Goal: Task Accomplishment & Management: Use online tool/utility

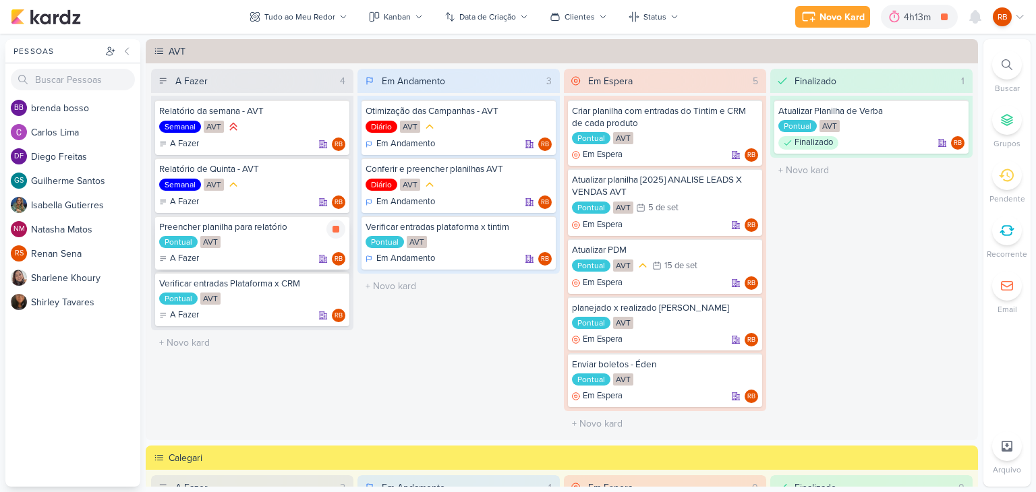
click at [289, 245] on div "Pontual AVT" at bounding box center [252, 242] width 186 height 13
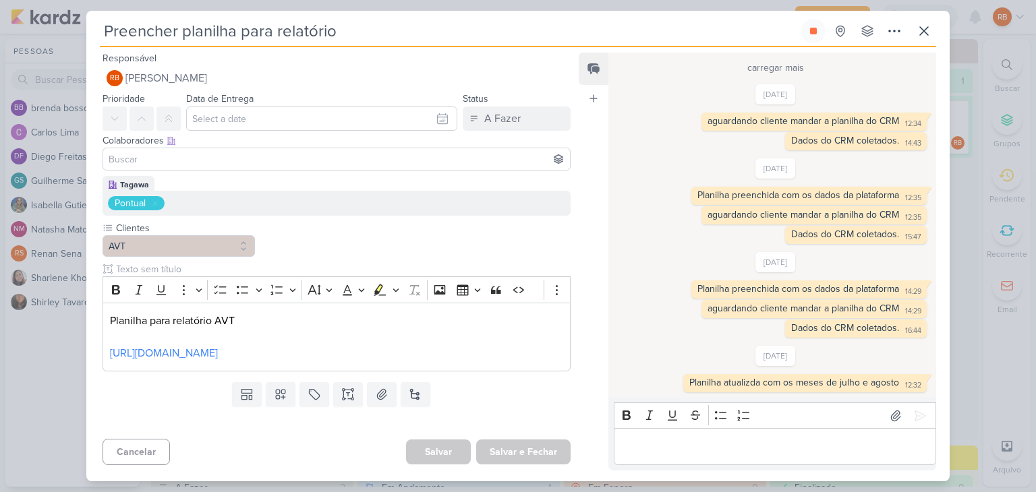
scroll to position [496, 0]
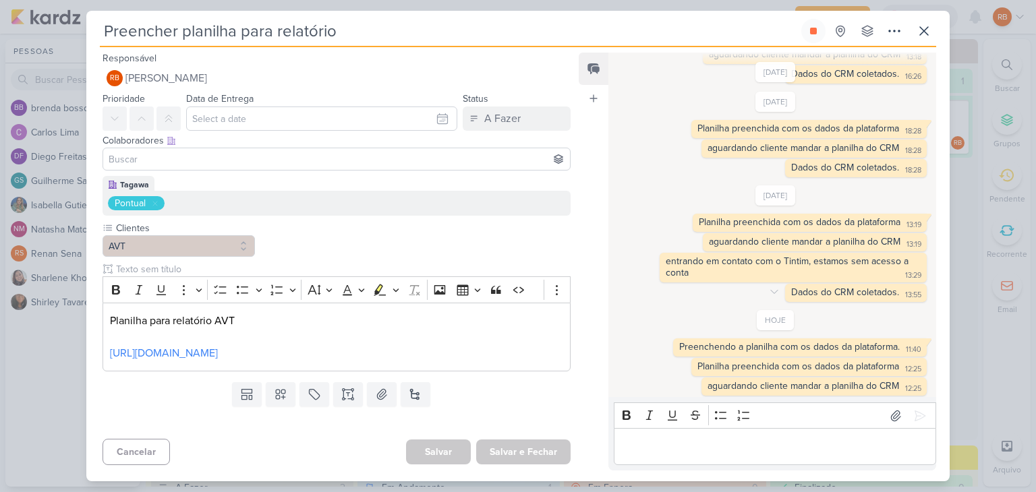
click at [837, 289] on div "Dados do CRM coletados." at bounding box center [845, 292] width 108 height 11
copy div "Dados do CRM coletados. 13:55"
click at [745, 439] on p "Editor editing area: main" at bounding box center [774, 447] width 308 height 16
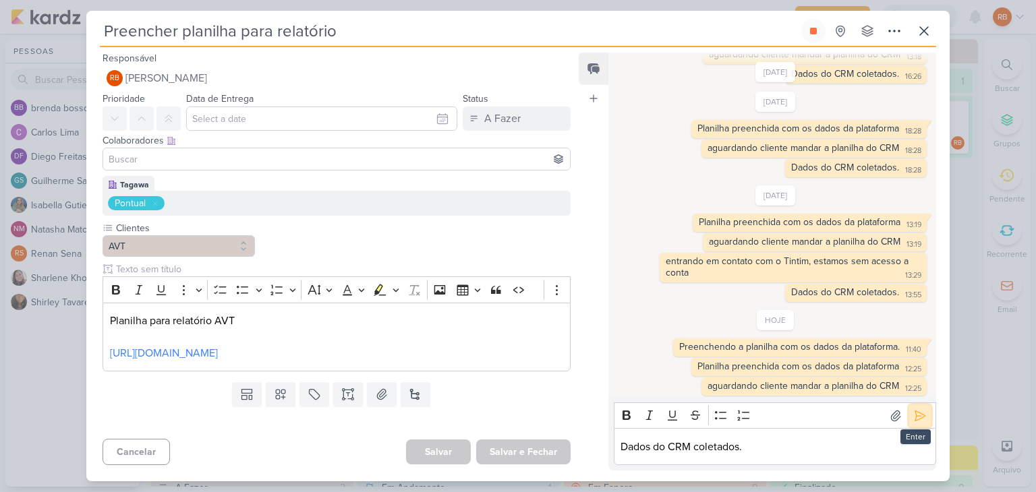
click at [915, 415] on icon at bounding box center [920, 416] width 10 height 10
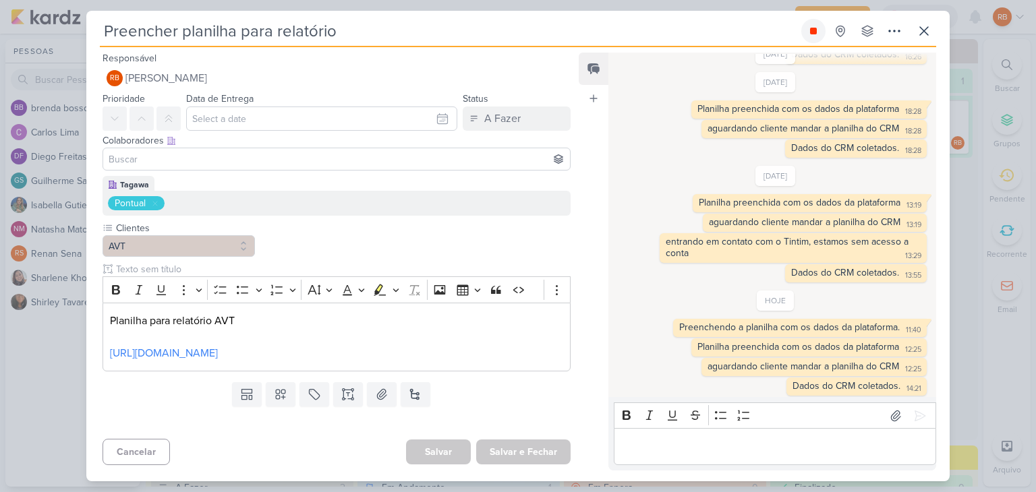
click at [819, 35] on button at bounding box center [813, 31] width 24 height 24
click at [924, 32] on icon at bounding box center [924, 31] width 8 height 8
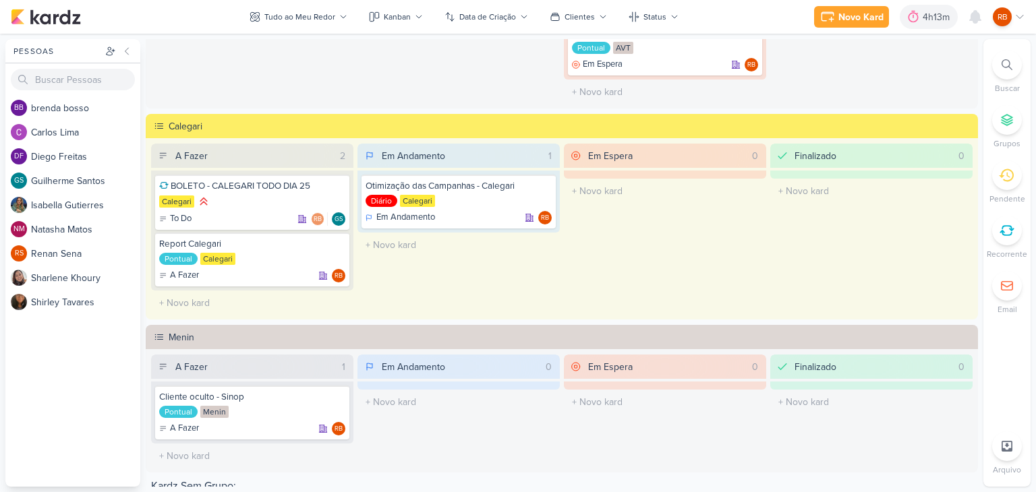
scroll to position [337, 0]
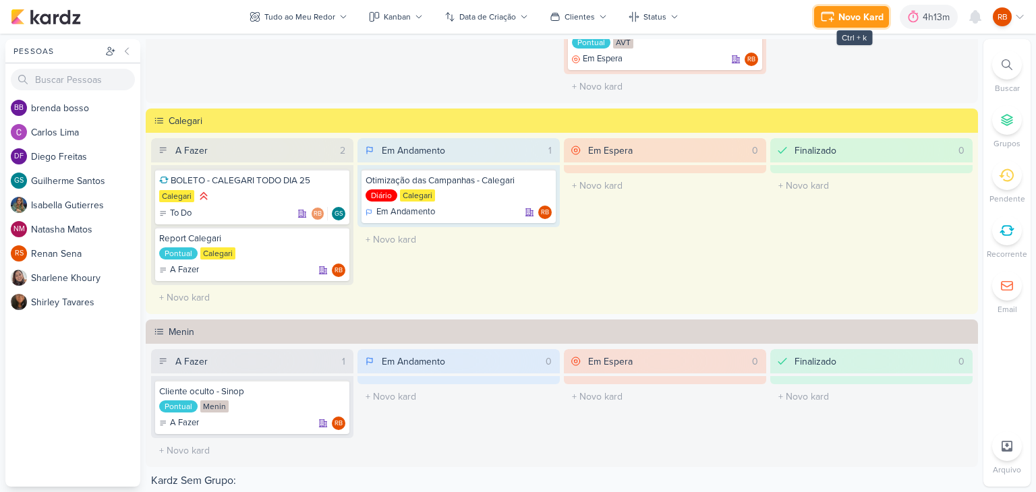
click at [861, 11] on div "Novo Kard" at bounding box center [860, 17] width 45 height 14
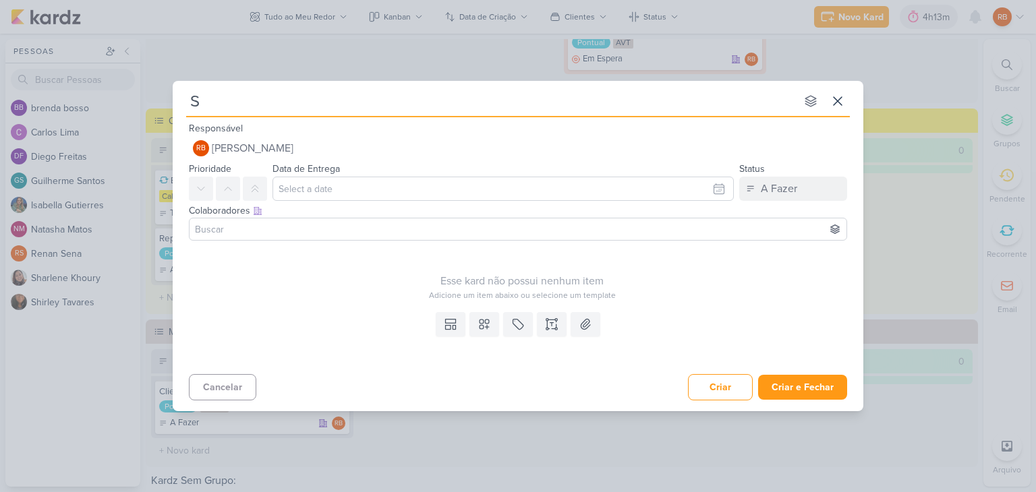
type input "Su"
type input "Subir peças novas"
type input "Subir peças novas - V"
type input "Subir peças novas - [GEOGRAPHIC_DATA]"
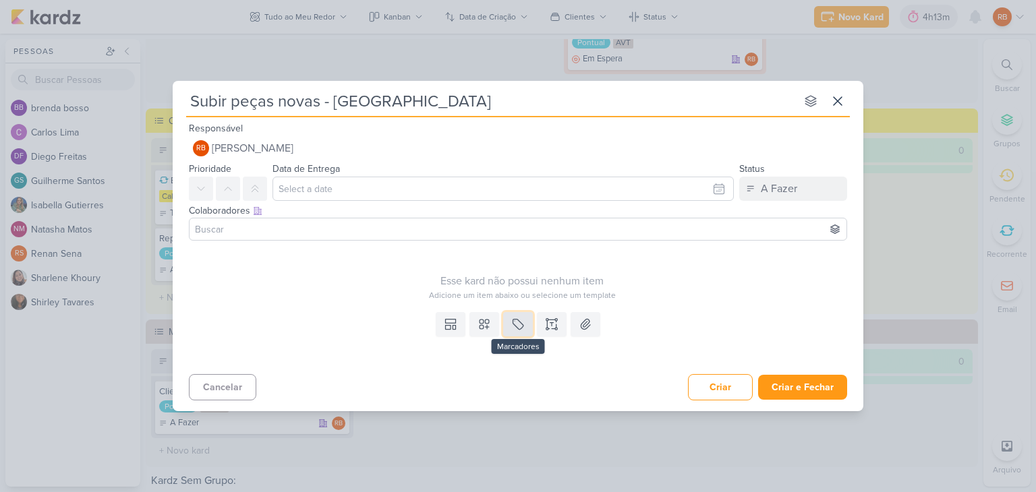
click at [521, 330] on icon at bounding box center [517, 324] width 13 height 13
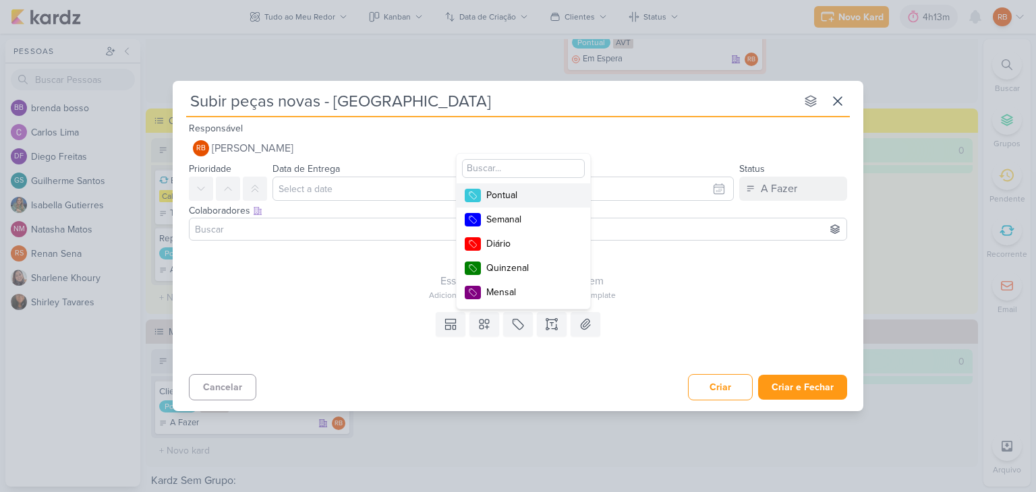
click at [556, 194] on div "Pontual" at bounding box center [530, 195] width 88 height 14
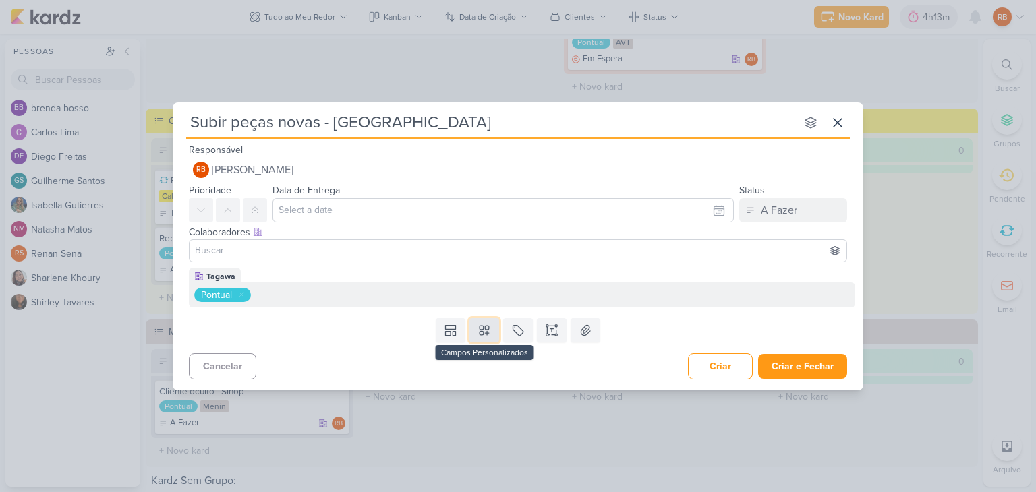
click at [486, 330] on icon at bounding box center [483, 330] width 13 height 13
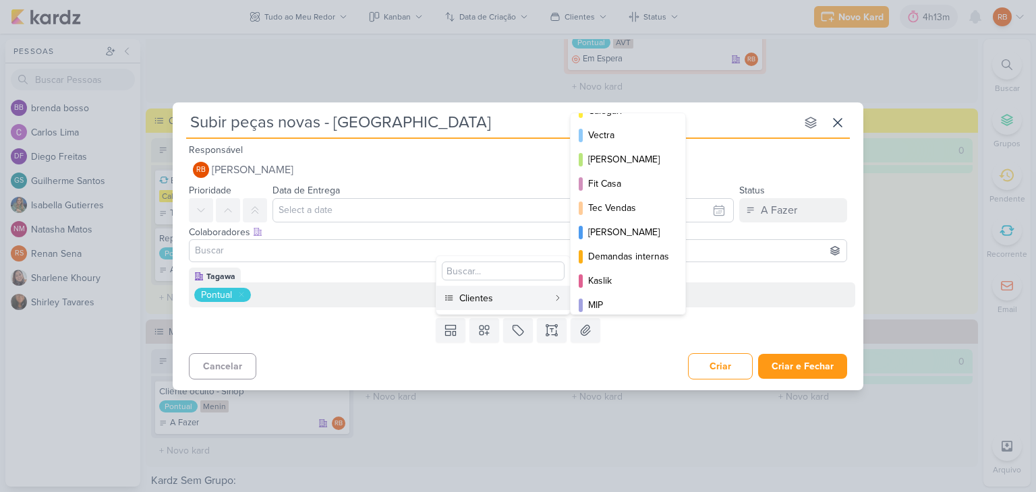
scroll to position [195, 0]
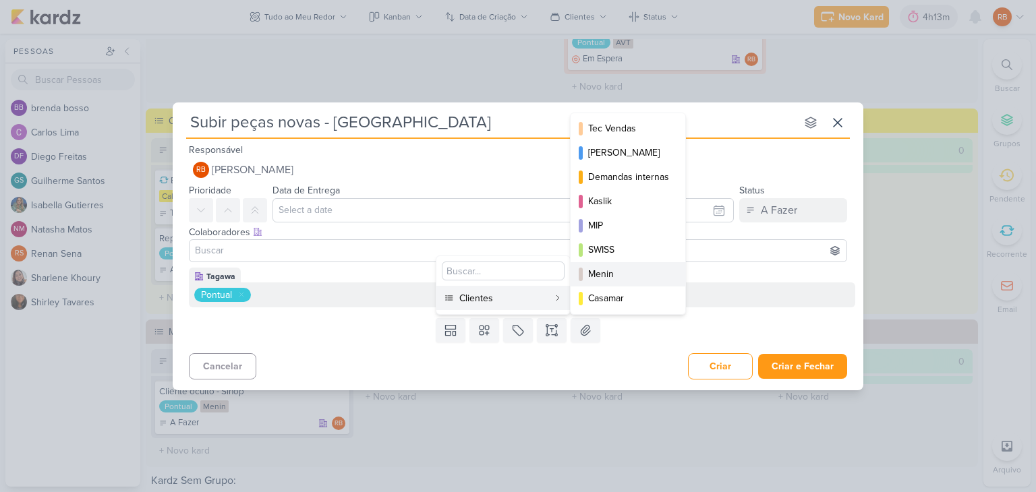
click at [616, 276] on div "Menin" at bounding box center [628, 274] width 81 height 14
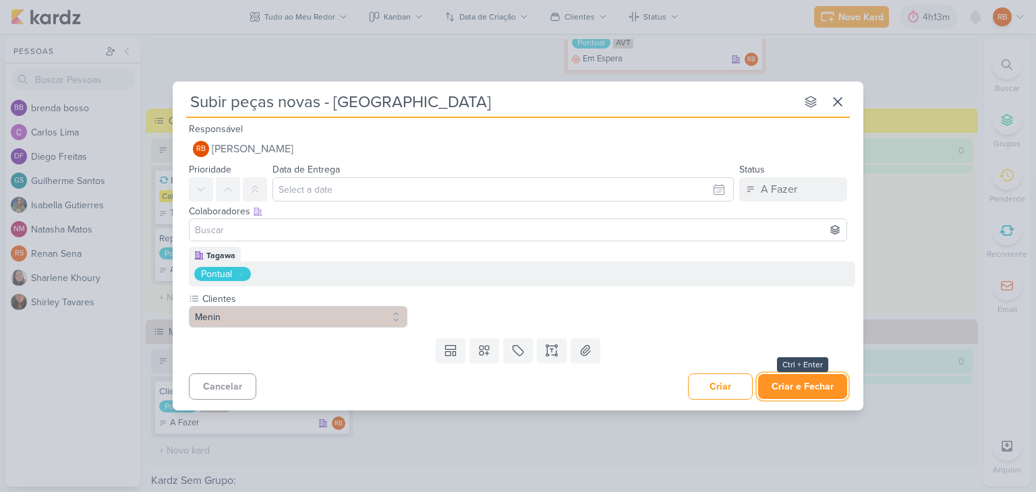
click at [817, 381] on button "Criar e Fechar" at bounding box center [802, 386] width 89 height 25
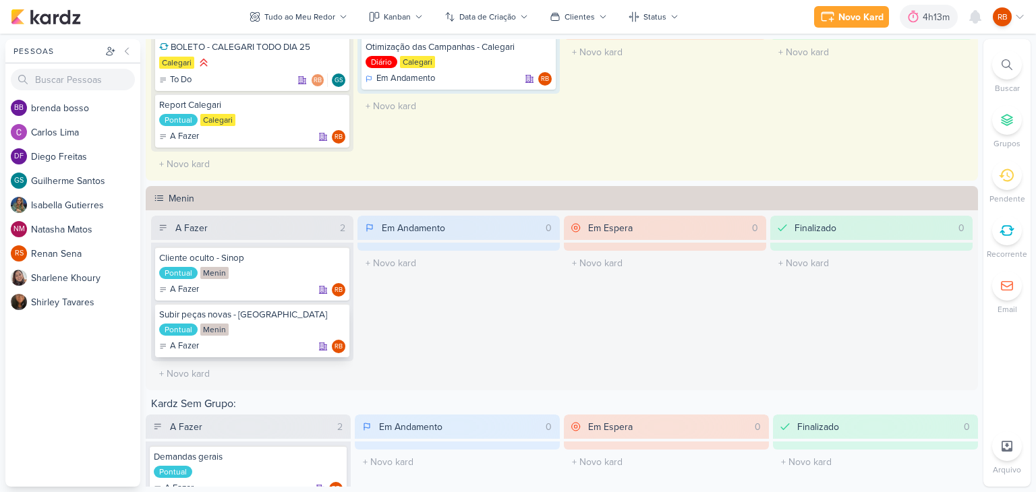
scroll to position [472, 0]
drag, startPoint x: 332, startPoint y: 309, endPoint x: 920, endPoint y: 32, distance: 649.2
click at [333, 310] on icon at bounding box center [335, 315] width 11 height 11
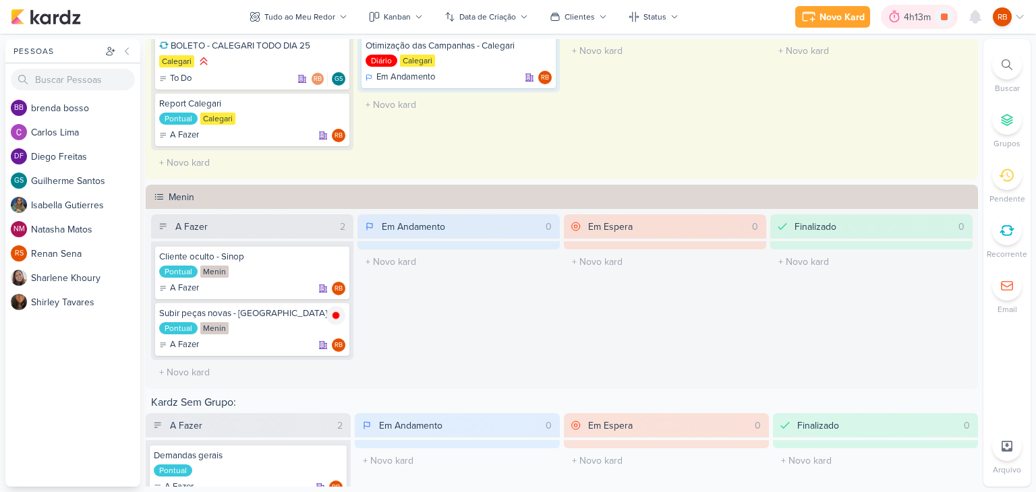
click at [917, 19] on div "4h13m" at bounding box center [919, 17] width 31 height 14
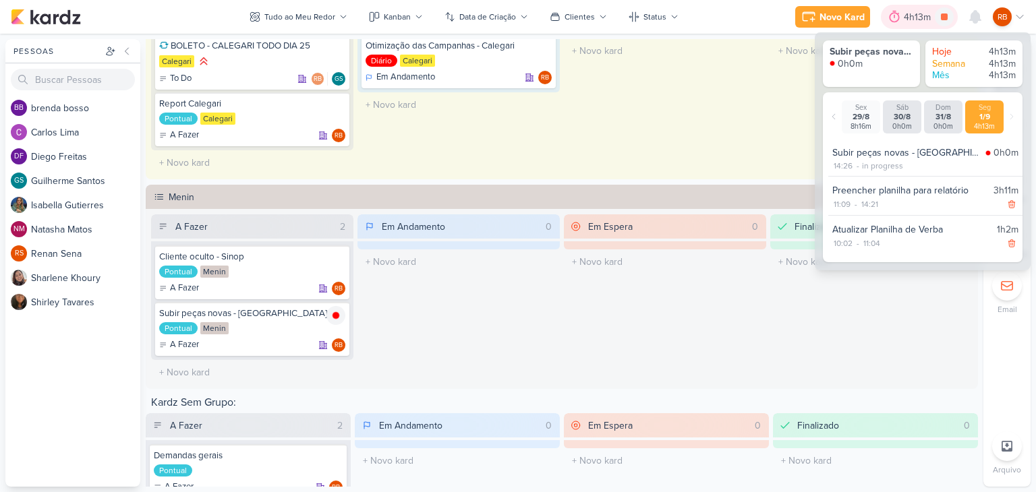
click at [917, 19] on div "4h13m" at bounding box center [919, 17] width 31 height 14
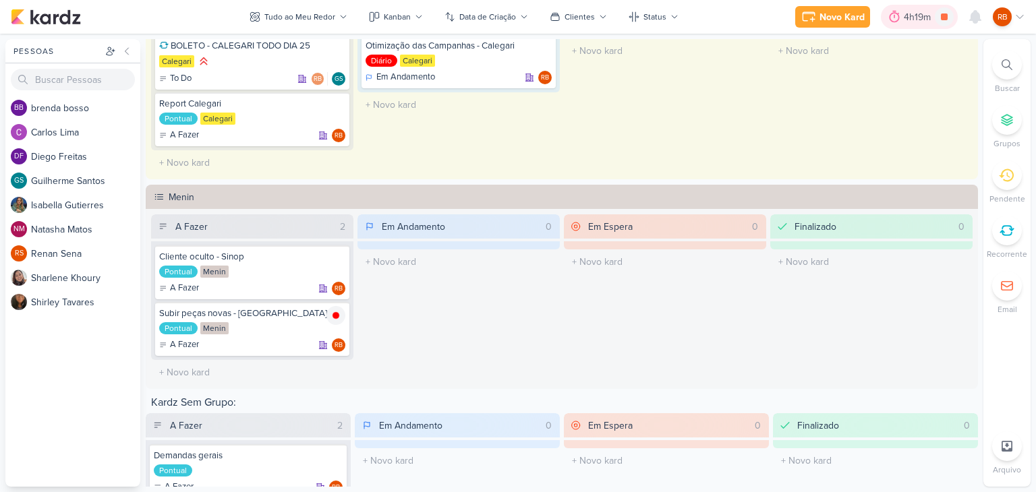
click at [919, 13] on div "4h19m" at bounding box center [919, 17] width 31 height 14
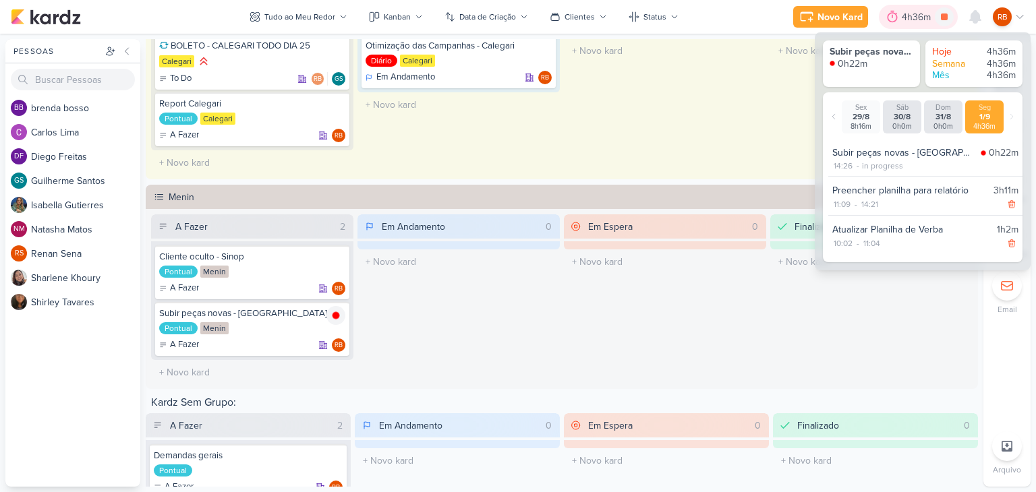
click at [919, 13] on div "4h36m" at bounding box center [918, 17] width 33 height 14
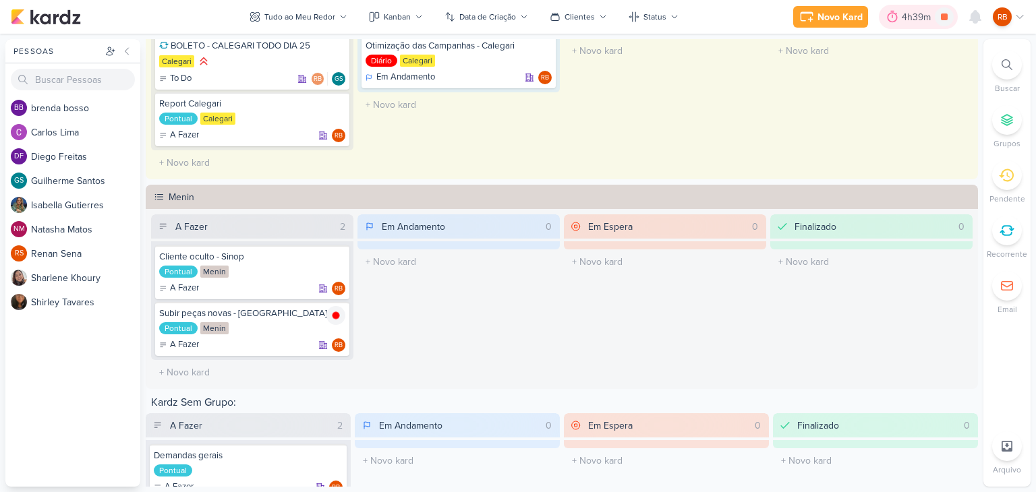
click at [903, 20] on div "4h39m" at bounding box center [918, 17] width 33 height 14
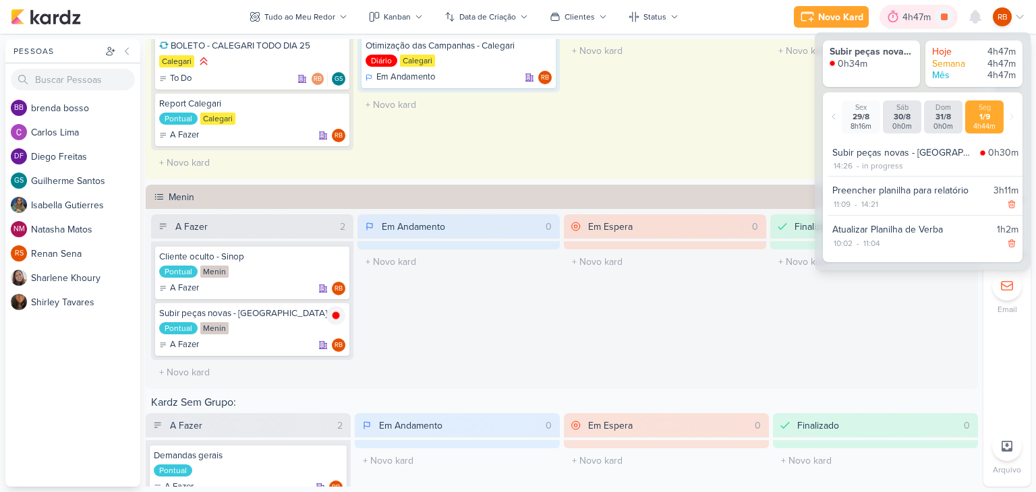
click at [952, 11] on div "4h47m" at bounding box center [918, 17] width 78 height 24
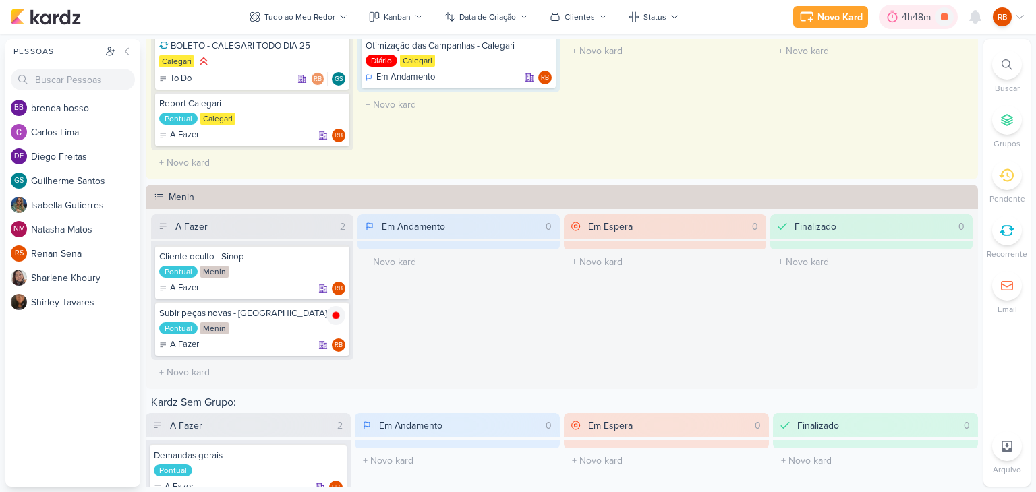
click at [916, 17] on div "4h48m" at bounding box center [918, 17] width 33 height 14
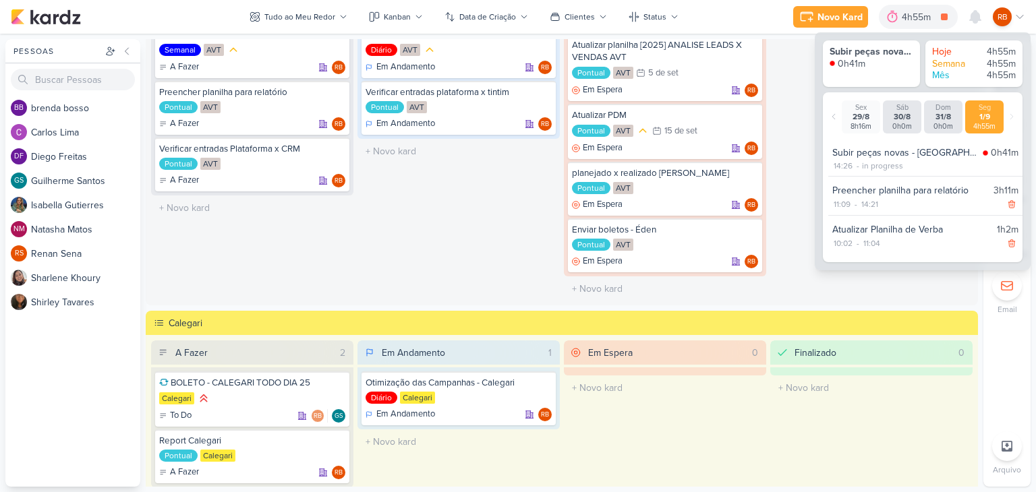
scroll to position [0, 0]
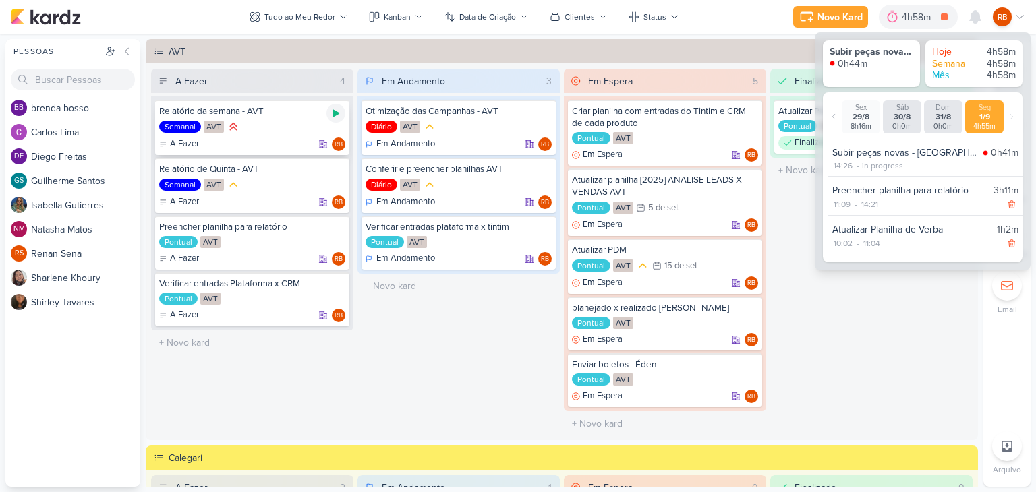
click at [332, 114] on icon at bounding box center [335, 113] width 7 height 7
click at [914, 15] on div "4h58m" at bounding box center [918, 17] width 33 height 14
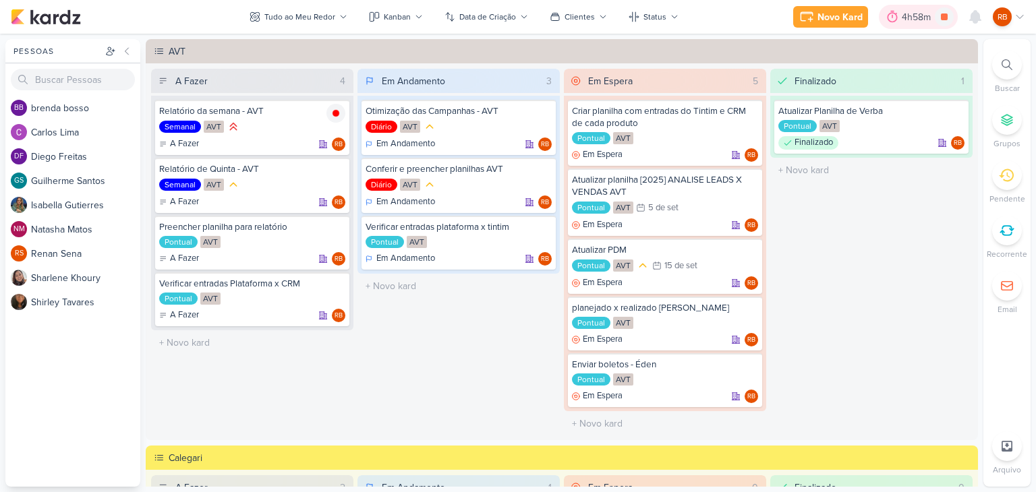
click at [914, 15] on div "4h58m" at bounding box center [918, 17] width 33 height 14
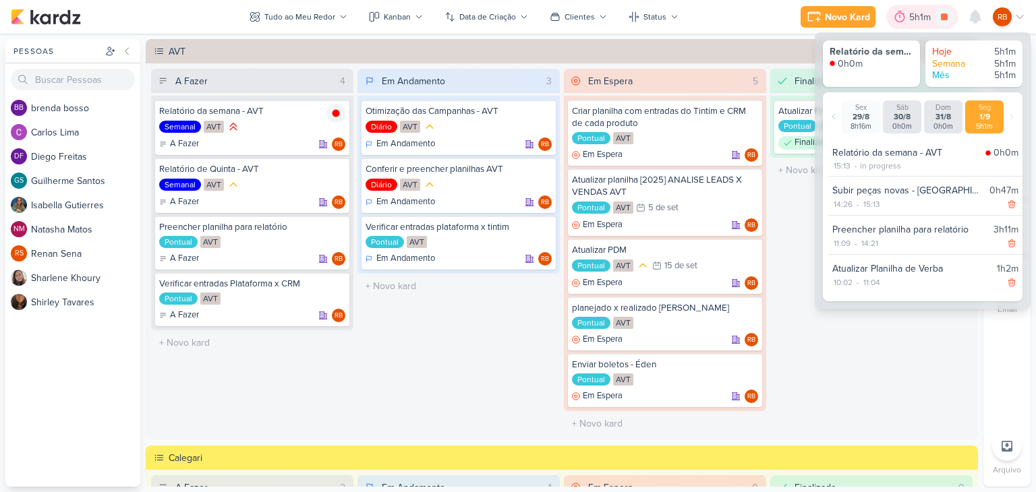
click at [914, 15] on div "5h1m" at bounding box center [922, 17] width 26 height 14
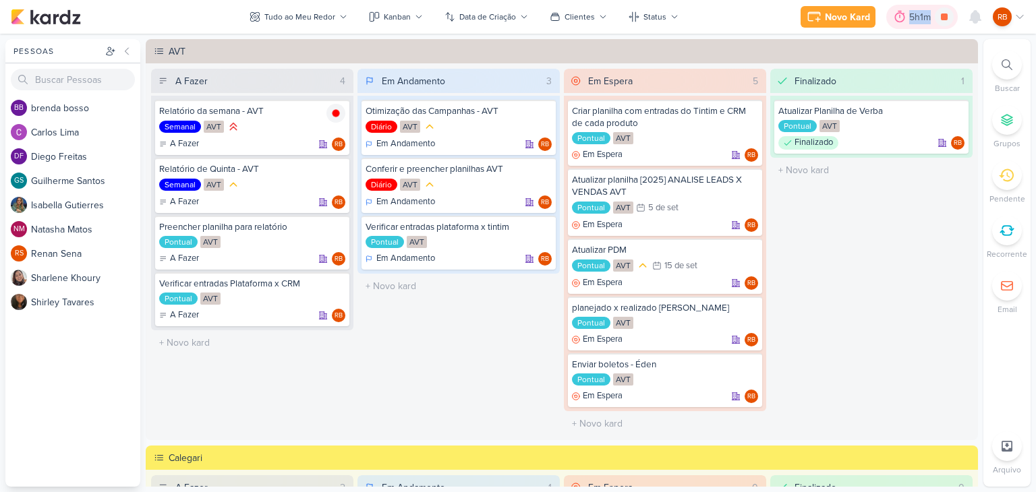
click at [914, 15] on div "5h1m" at bounding box center [922, 17] width 26 height 14
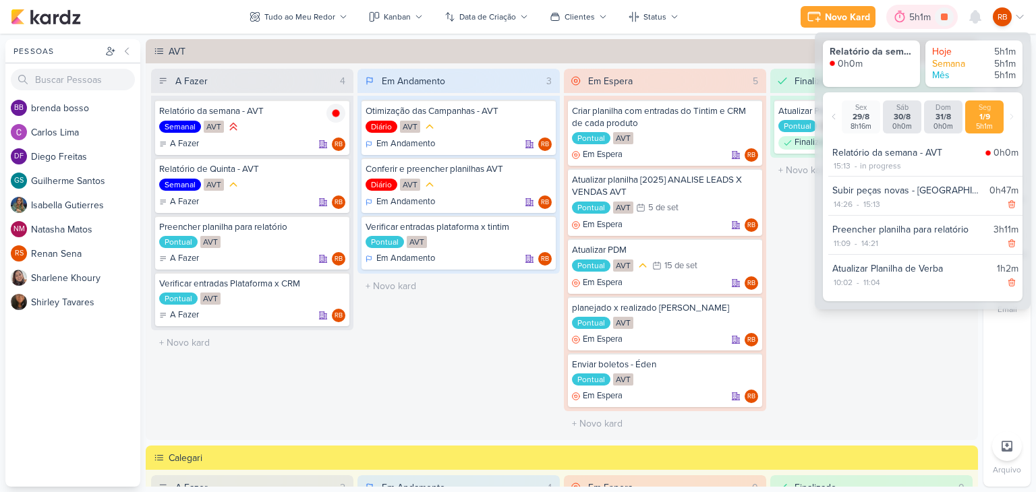
click at [914, 15] on div "5h1m" at bounding box center [922, 17] width 26 height 14
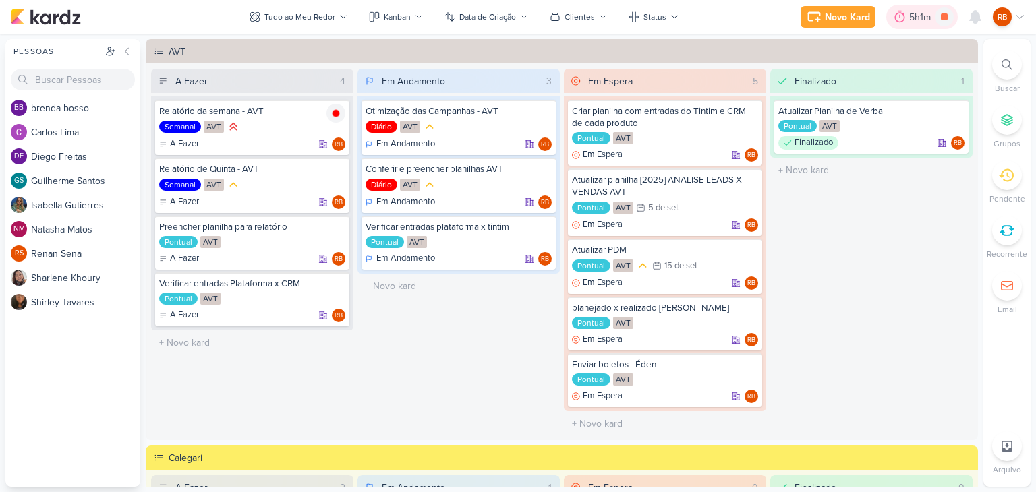
click at [914, 15] on div "5h1m" at bounding box center [922, 17] width 26 height 14
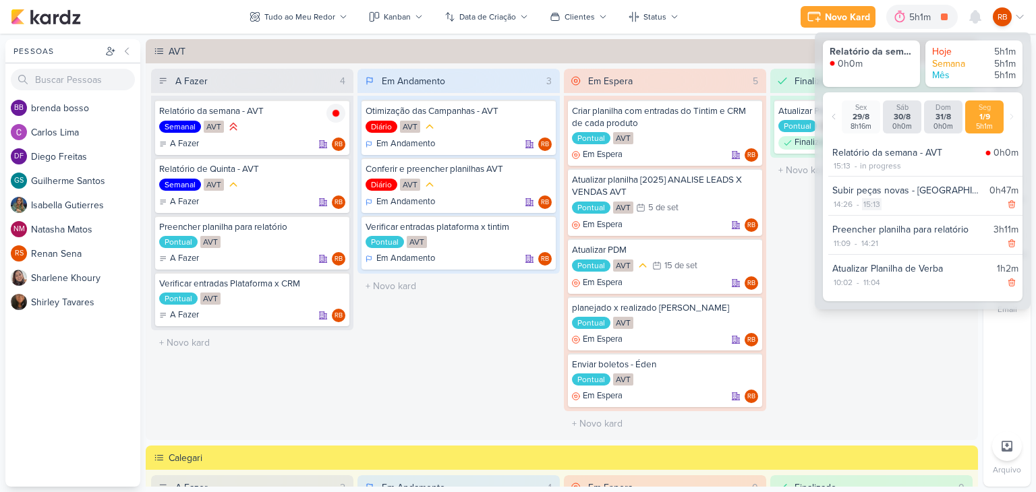
click at [877, 204] on div "15:13" at bounding box center [872, 204] width 20 height 12
select select "15"
click at [892, 221] on select "00 01 02 03 04 05 06 07 08 09 10 11 12 13 14 15 16 17 18 19 20 21 22 23 24 25 2…" at bounding box center [894, 221] width 19 height 16
select select "10"
click at [885, 213] on select "00 01 02 03 04 05 06 07 08 09 10 11 12 13 14 15 16 17 18 19 20 21 22 23 24 25 2…" at bounding box center [894, 221] width 19 height 16
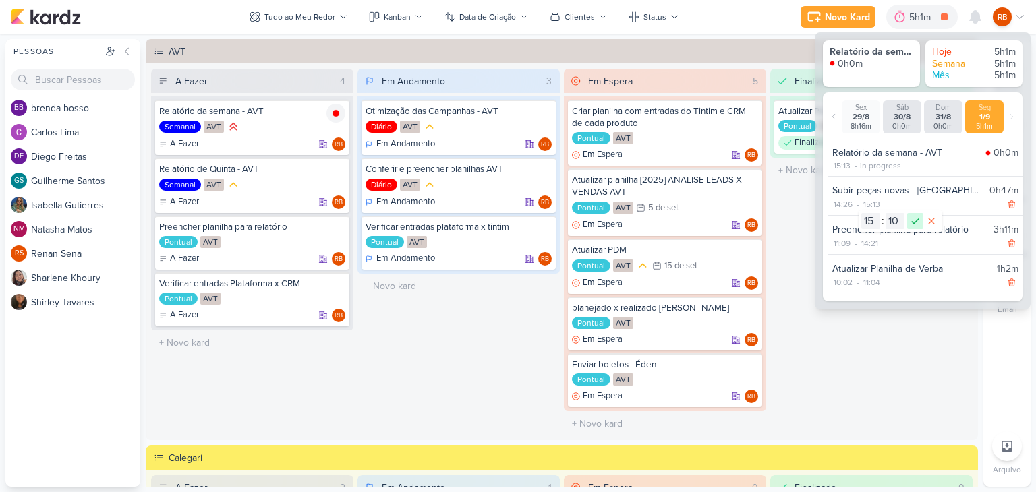
click at [912, 219] on icon at bounding box center [915, 221] width 16 height 16
click at [848, 341] on div "Finalizado 1 Atualizar Planilha de Verba Pontual AVT Finalizado RB" at bounding box center [871, 253] width 202 height 368
